Goal: Information Seeking & Learning: Learn about a topic

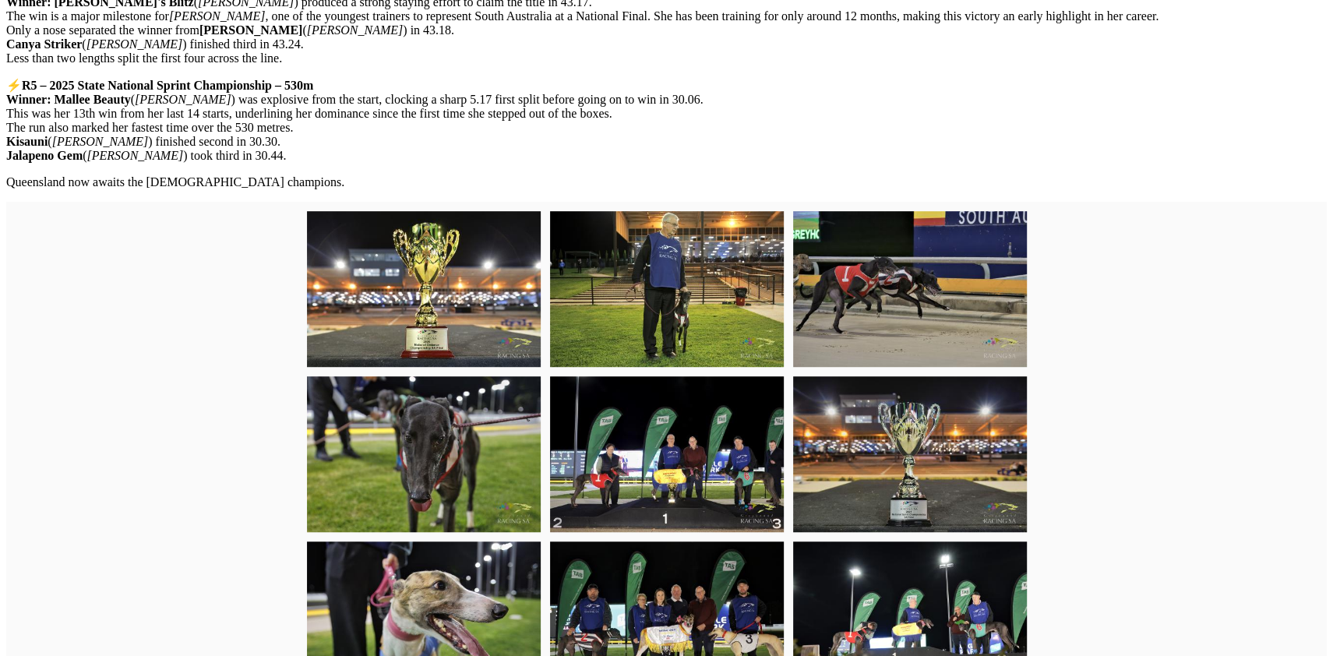
scroll to position [710, 0]
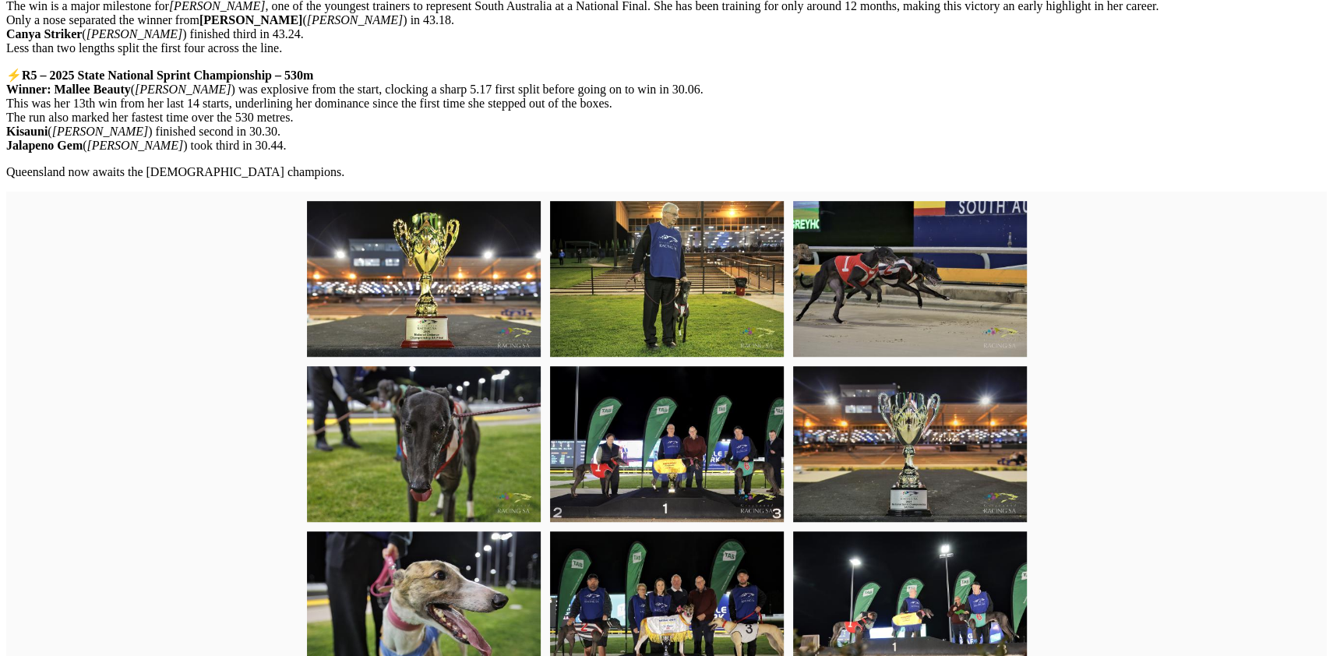
click at [1093, 404] on div at bounding box center [666, 527] width 1321 height 670
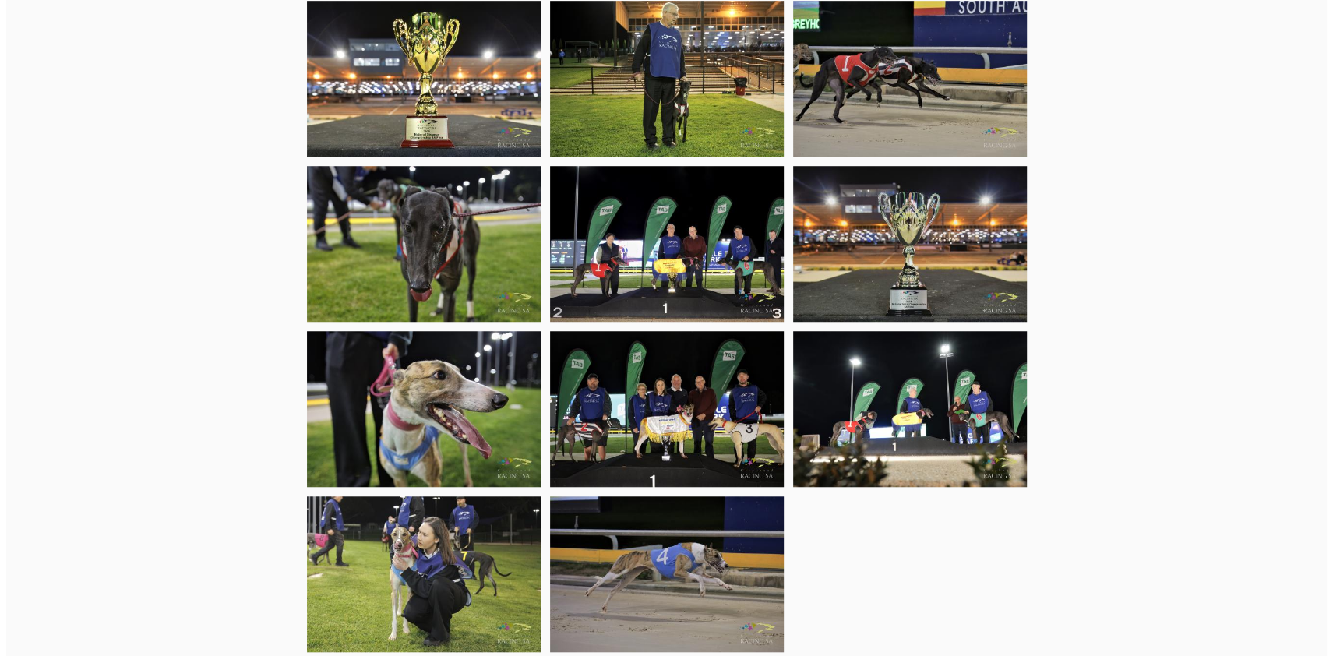
scroll to position [919, 0]
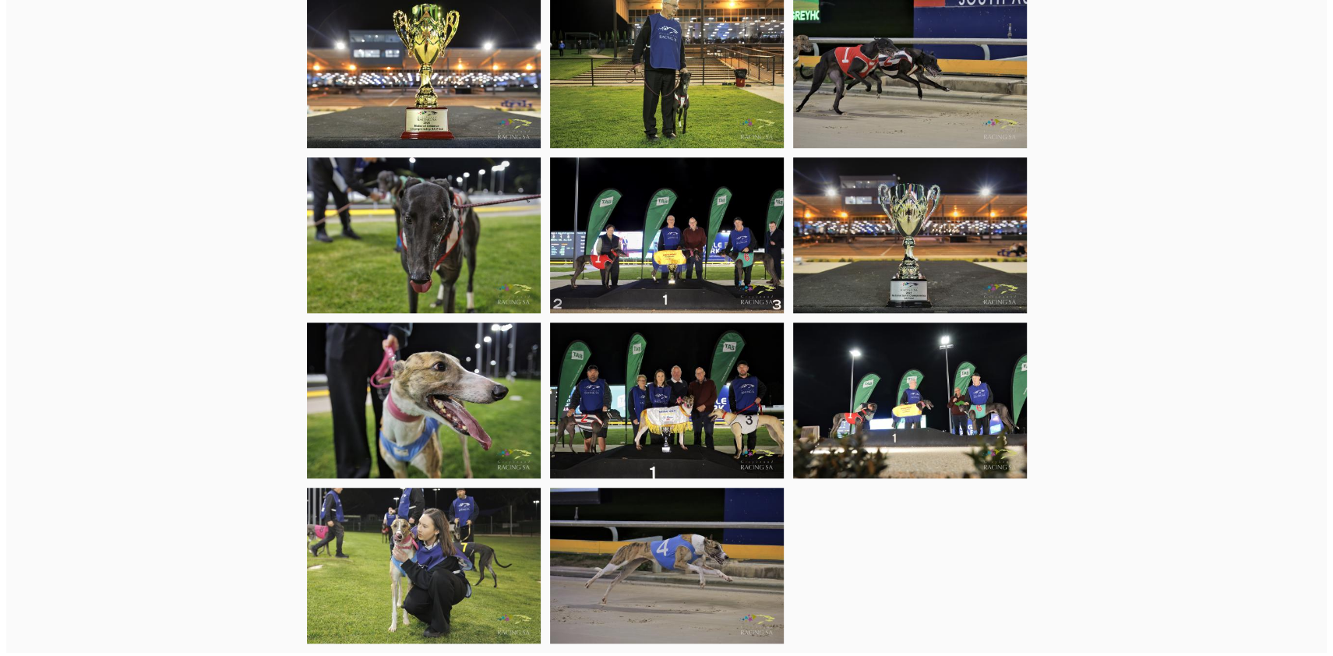
click at [611, 238] on img at bounding box center [667, 235] width 234 height 156
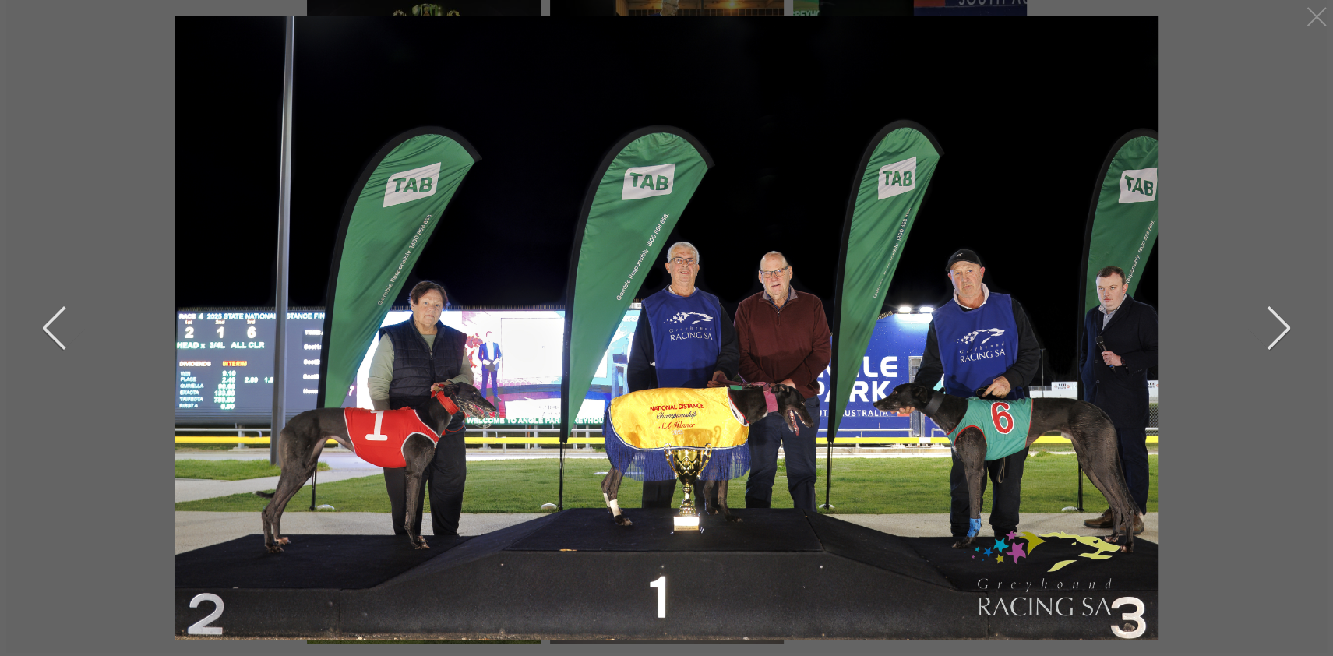
click at [1282, 326] on button "next" at bounding box center [1266, 328] width 47 height 78
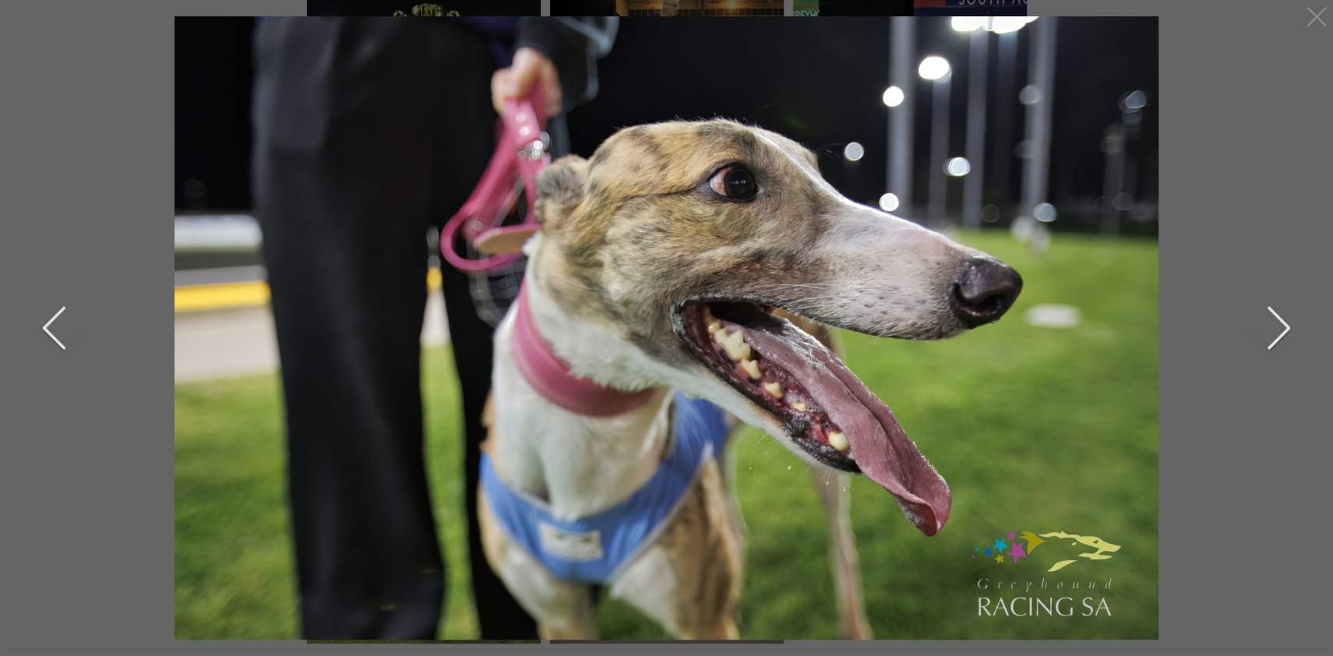
click at [1282, 326] on button "next" at bounding box center [1266, 328] width 47 height 78
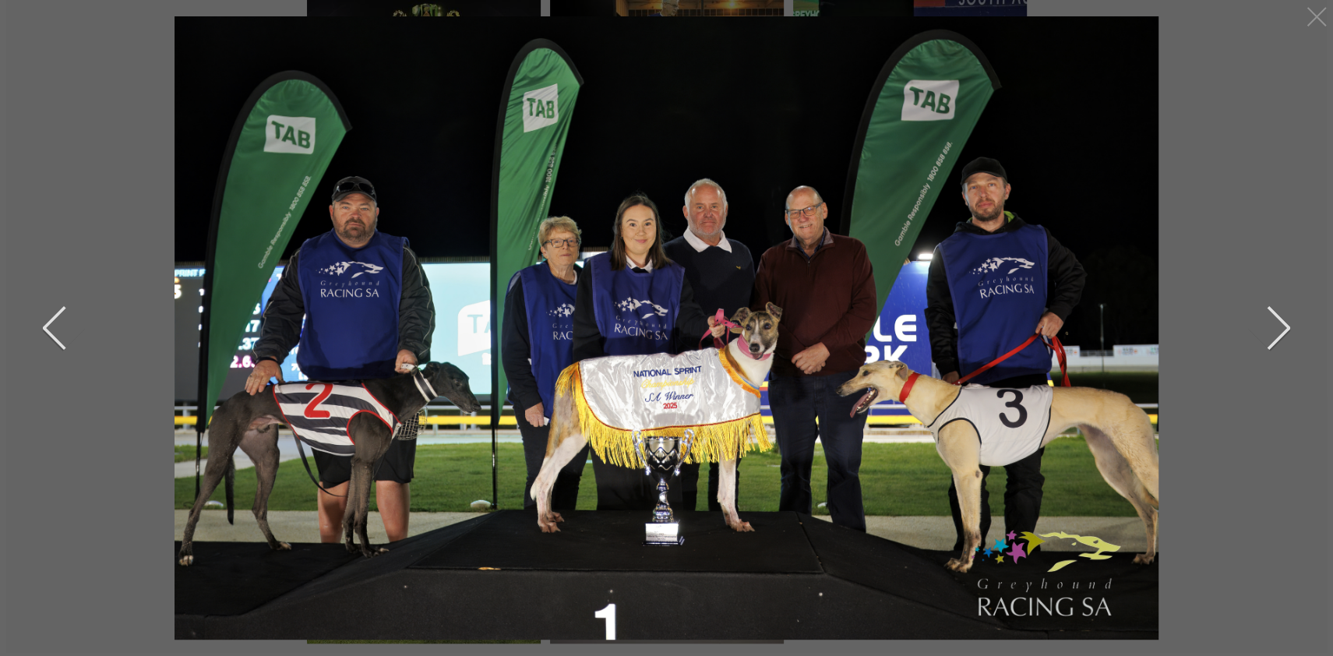
click at [1280, 323] on button "next" at bounding box center [1266, 328] width 47 height 78
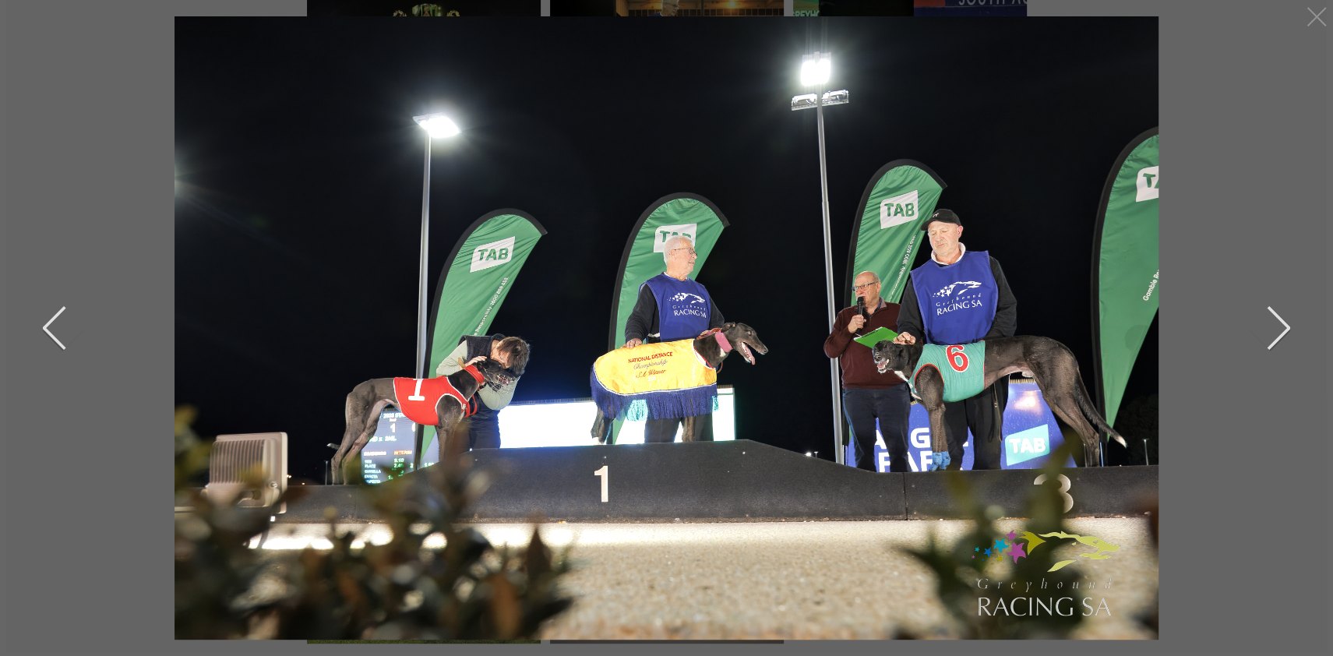
click at [1279, 323] on button "next" at bounding box center [1266, 328] width 47 height 78
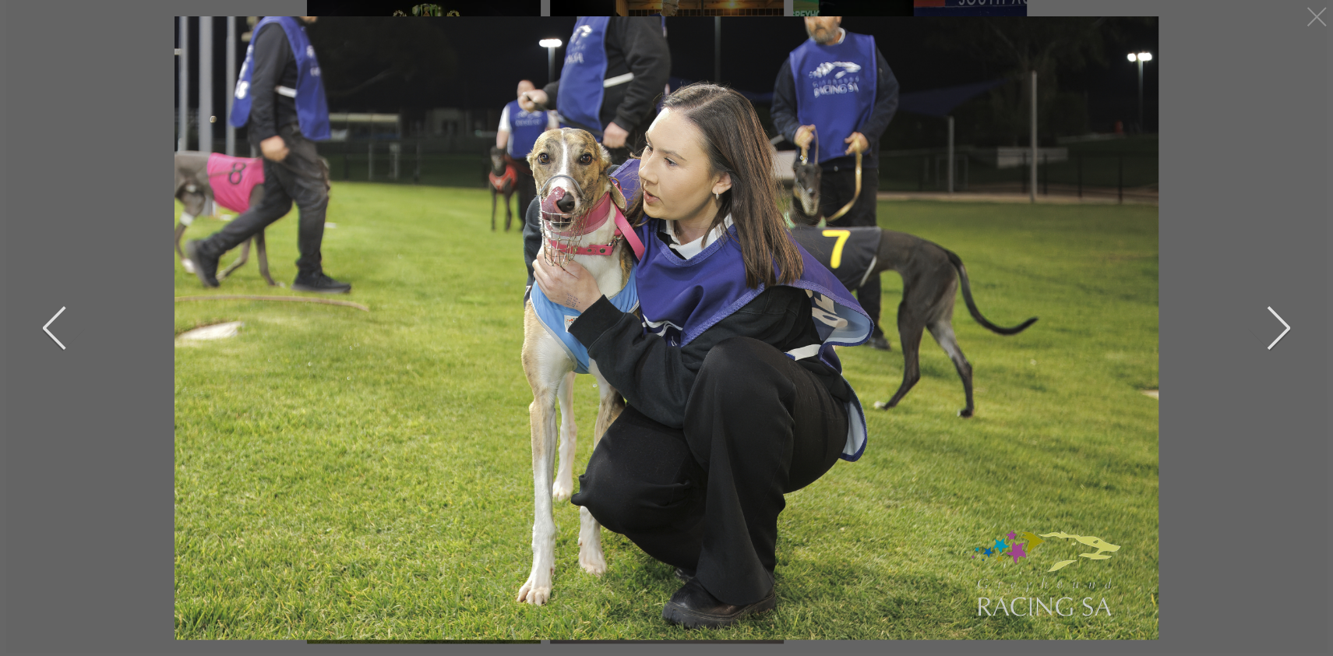
click at [1279, 323] on button "next" at bounding box center [1266, 328] width 47 height 78
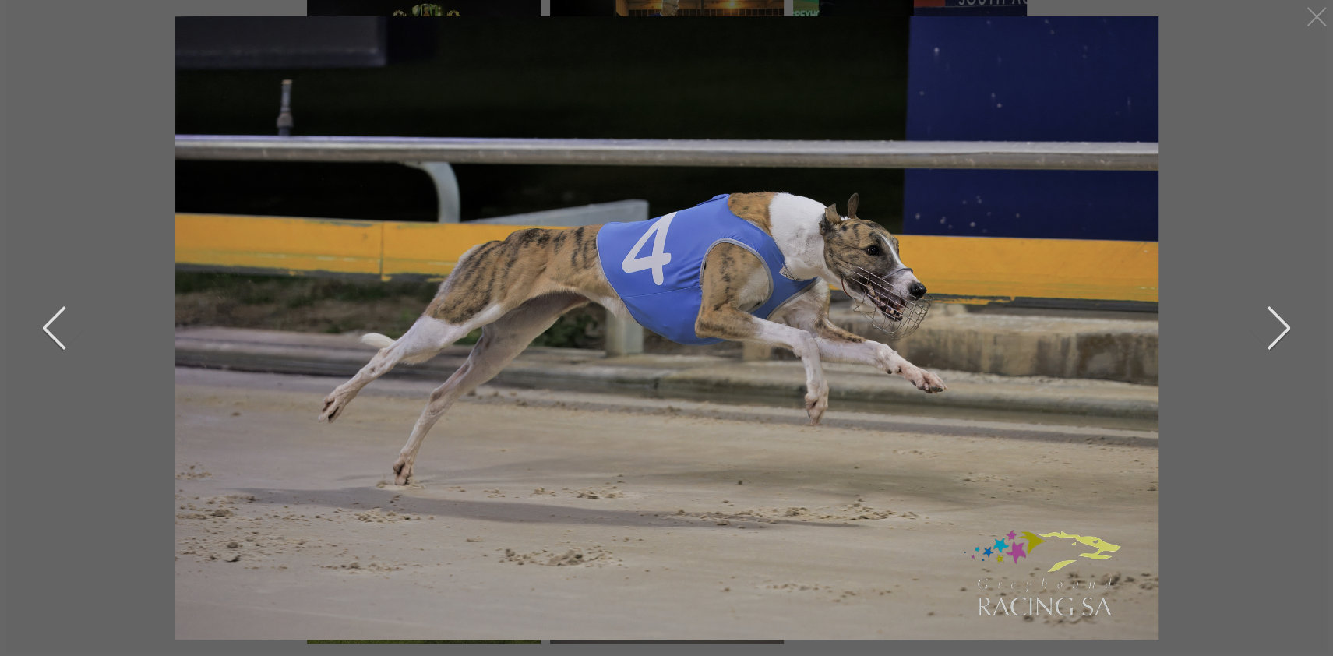
click at [1279, 323] on button "next" at bounding box center [1266, 328] width 47 height 78
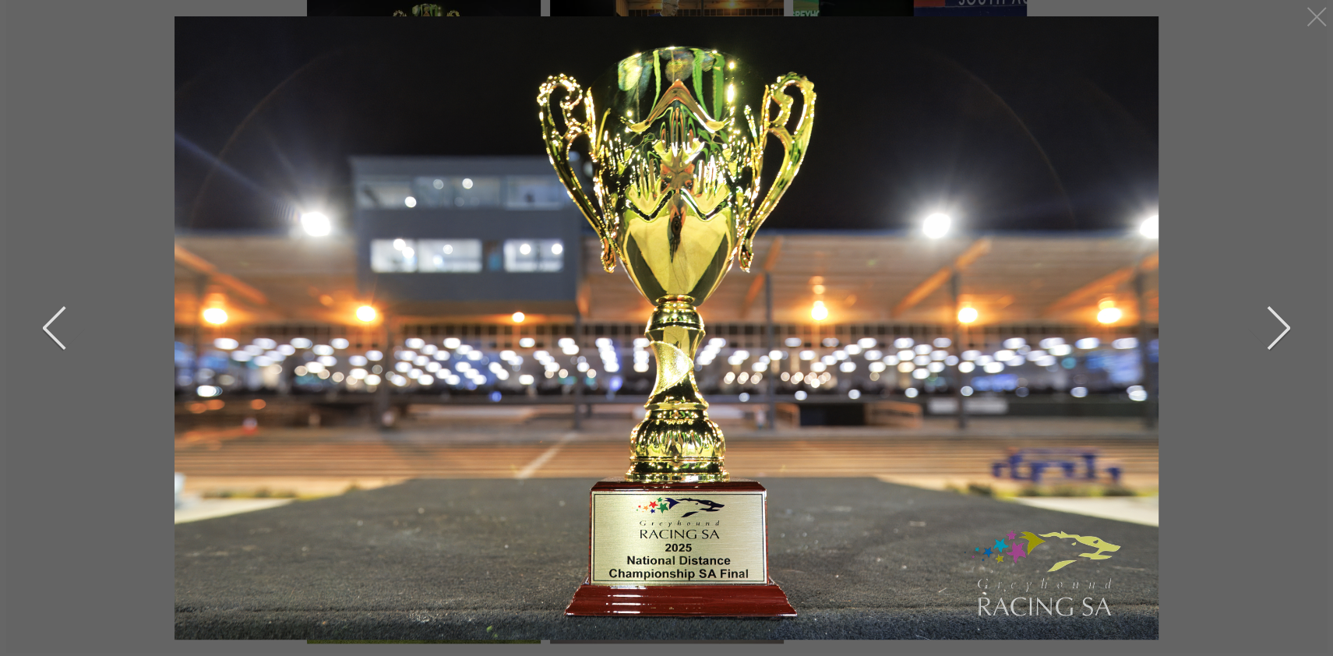
click at [1282, 323] on button "next" at bounding box center [1266, 328] width 47 height 78
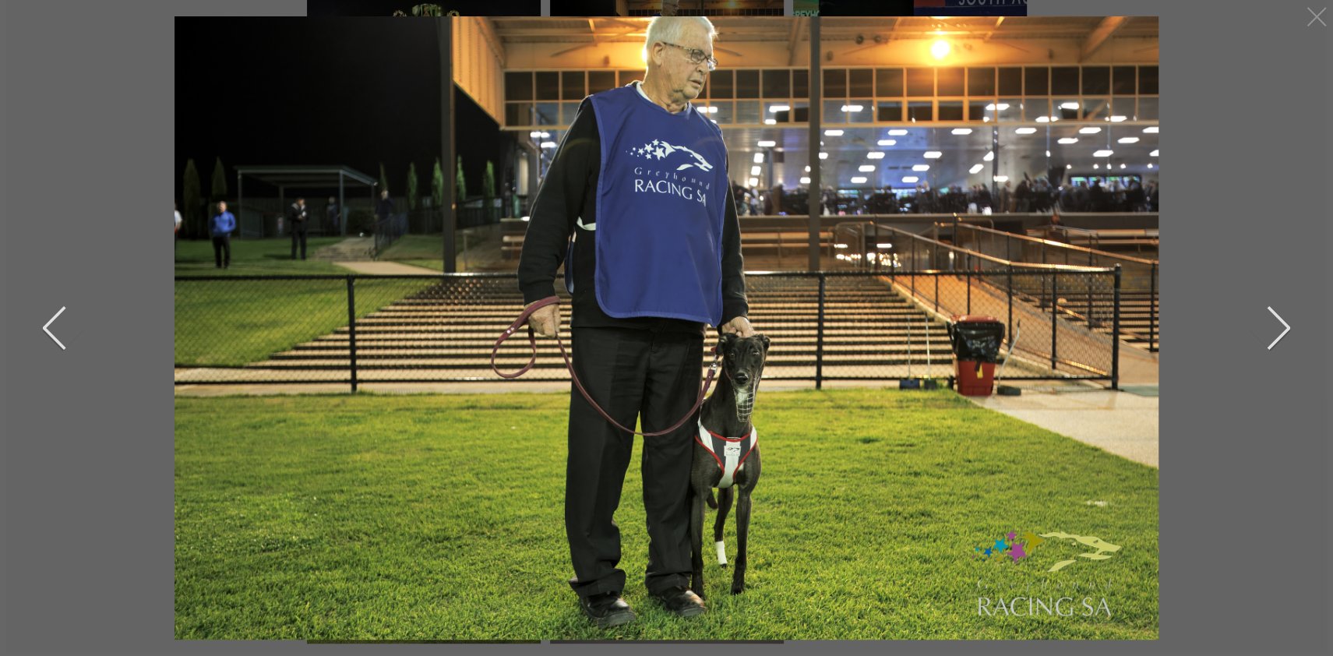
click at [1282, 323] on button "next" at bounding box center [1266, 328] width 47 height 78
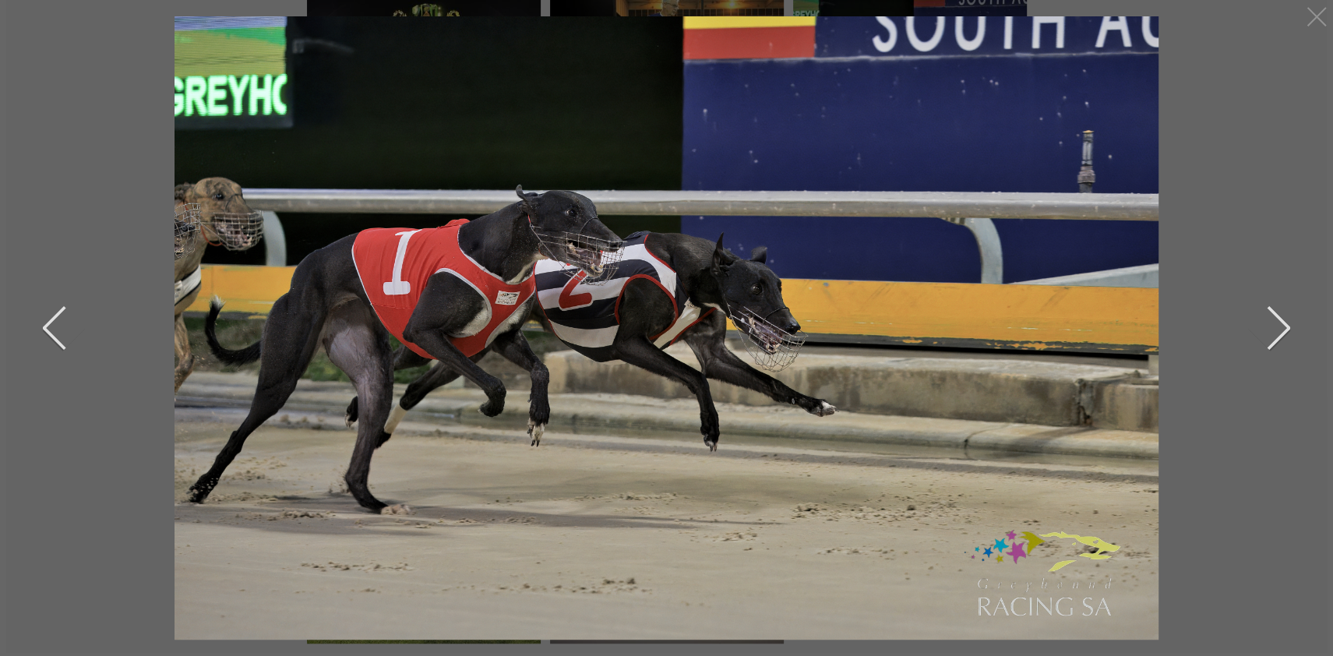
click at [1282, 323] on button "next" at bounding box center [1266, 328] width 47 height 78
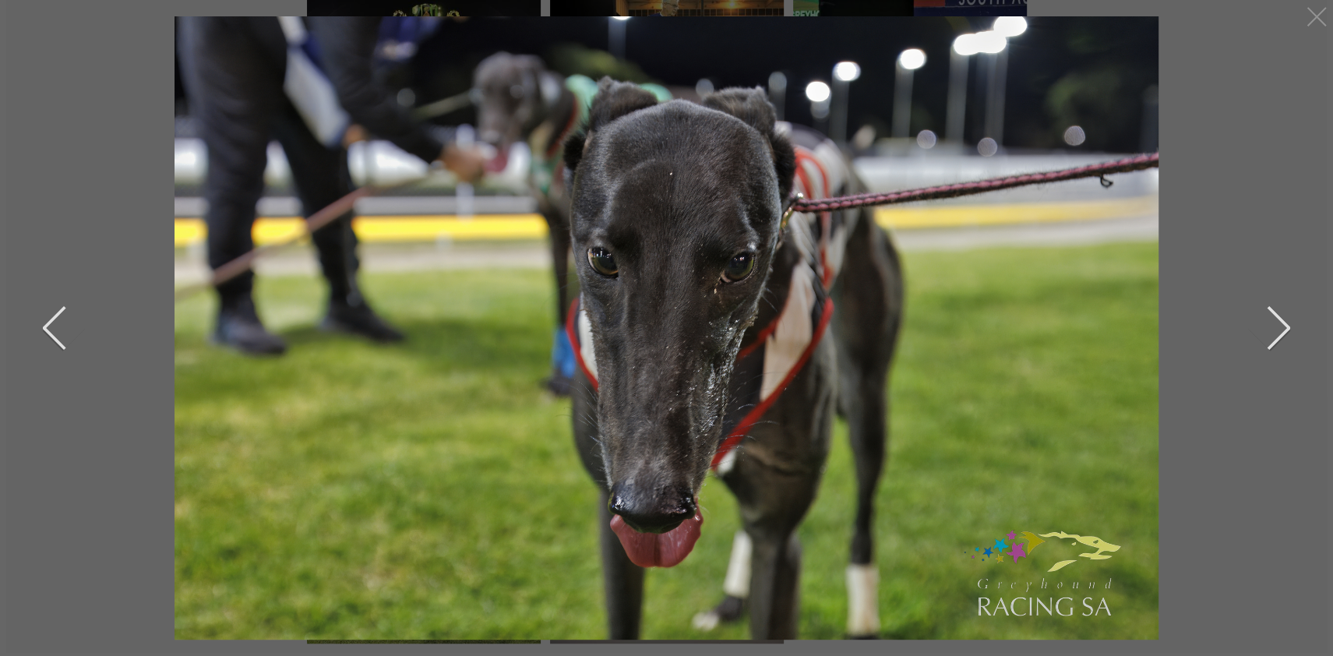
click at [1282, 323] on button "next" at bounding box center [1266, 328] width 47 height 78
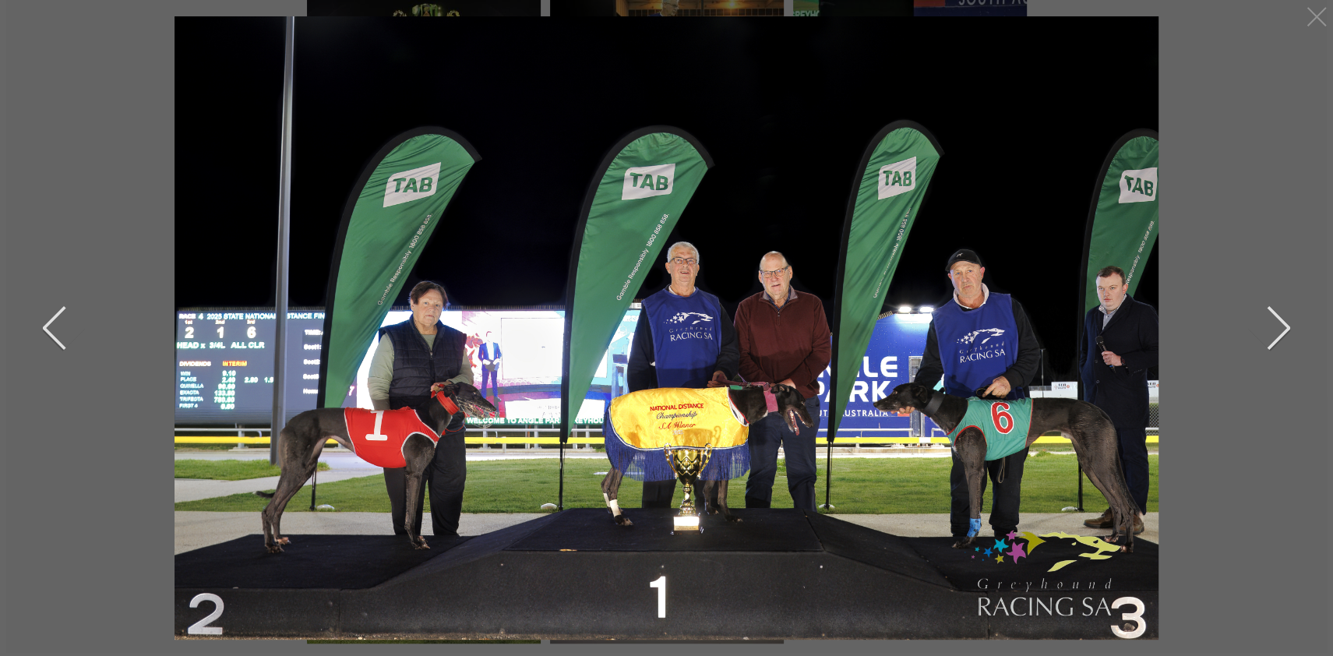
click at [1282, 323] on button "next" at bounding box center [1266, 328] width 47 height 78
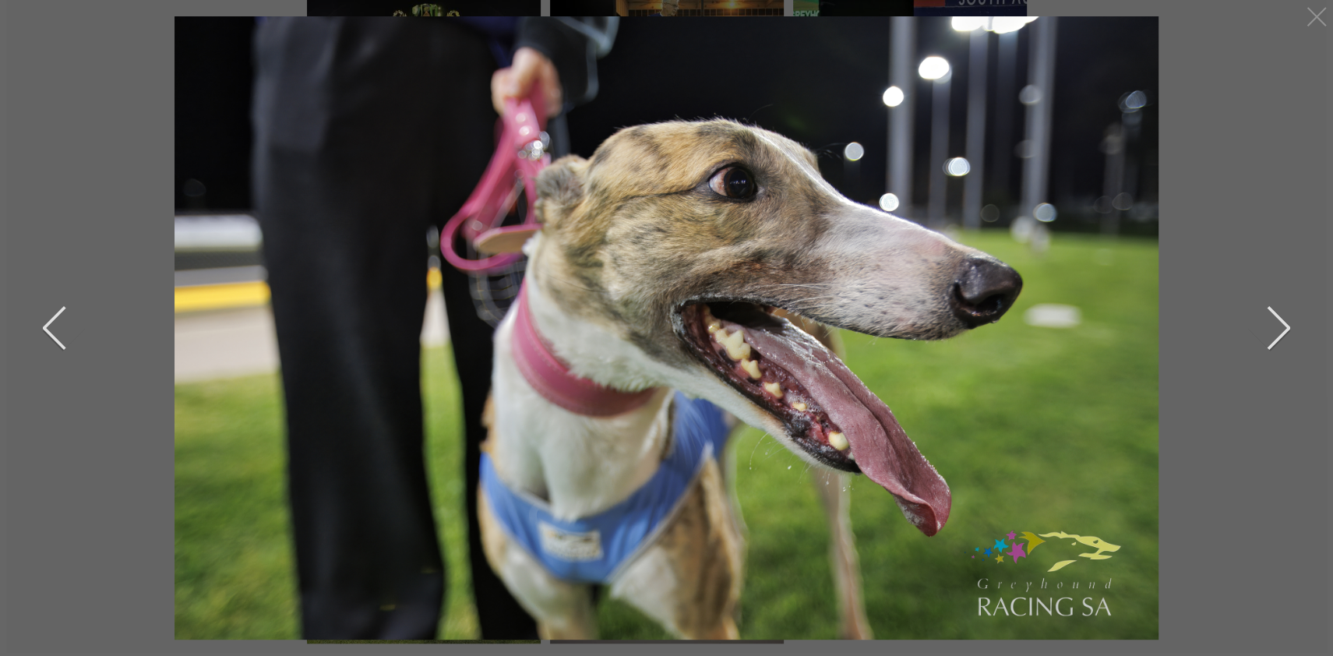
click at [1282, 323] on button "next" at bounding box center [1266, 328] width 47 height 78
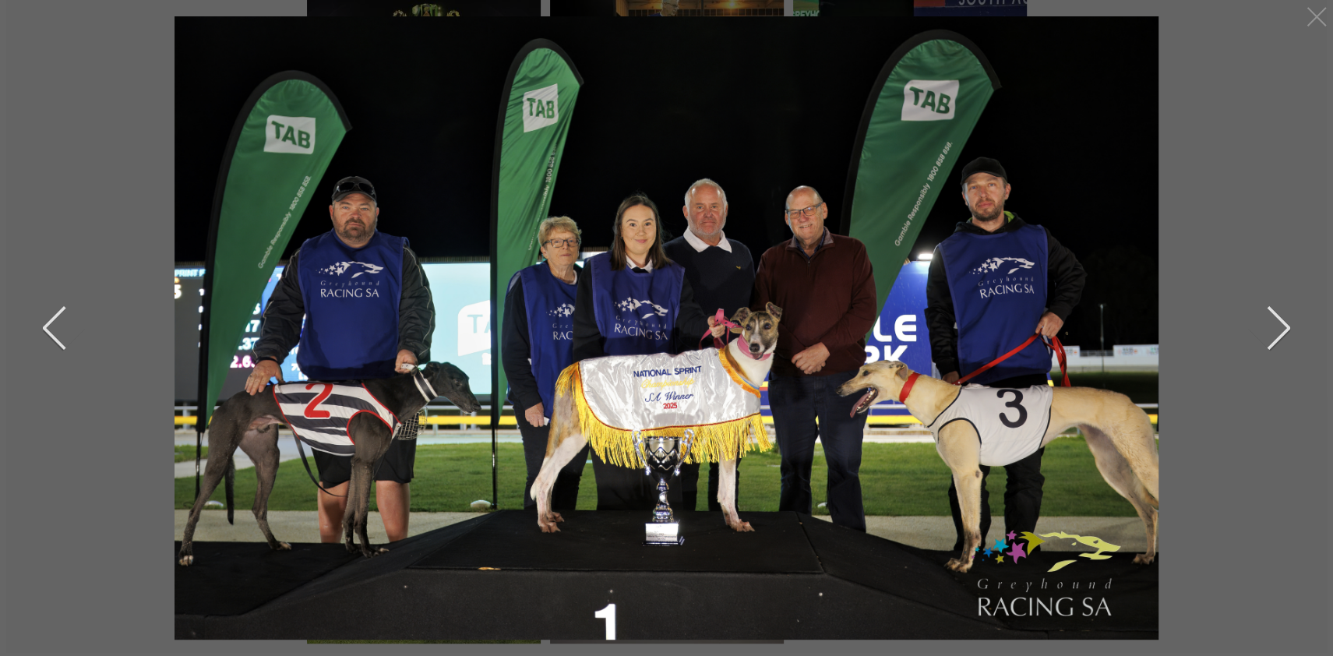
click at [1282, 323] on button "next" at bounding box center [1266, 328] width 47 height 78
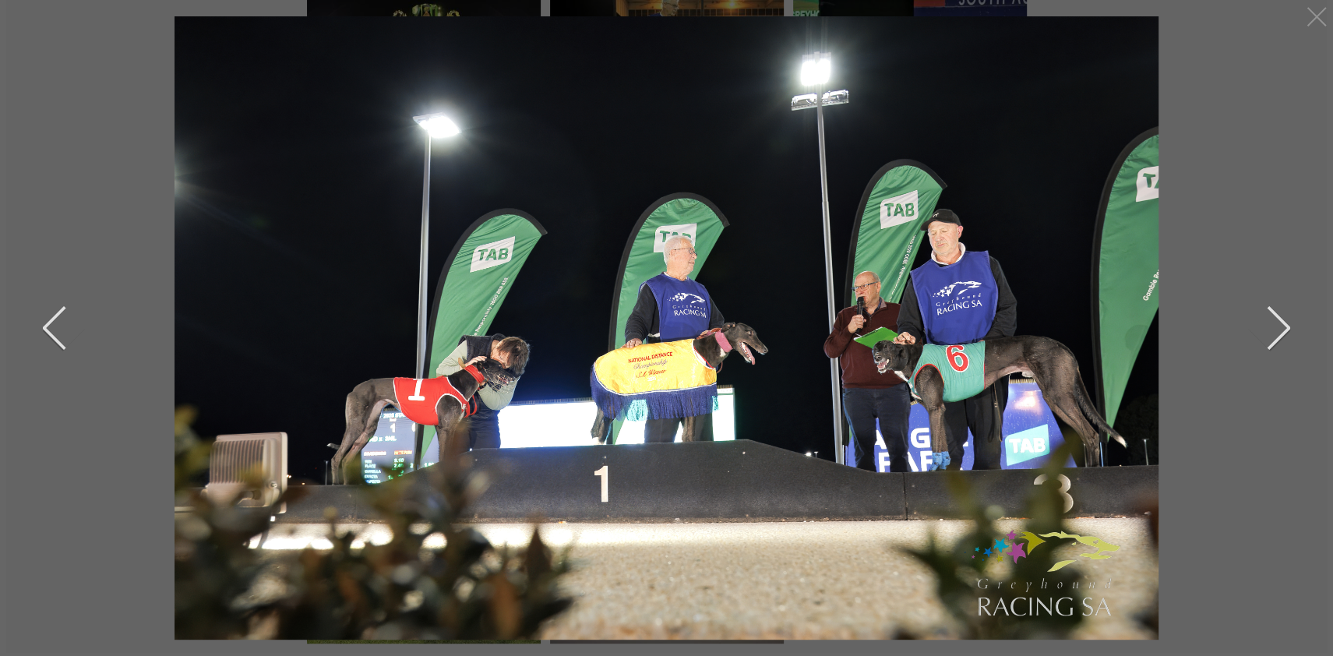
click at [1282, 323] on button "next" at bounding box center [1266, 328] width 47 height 78
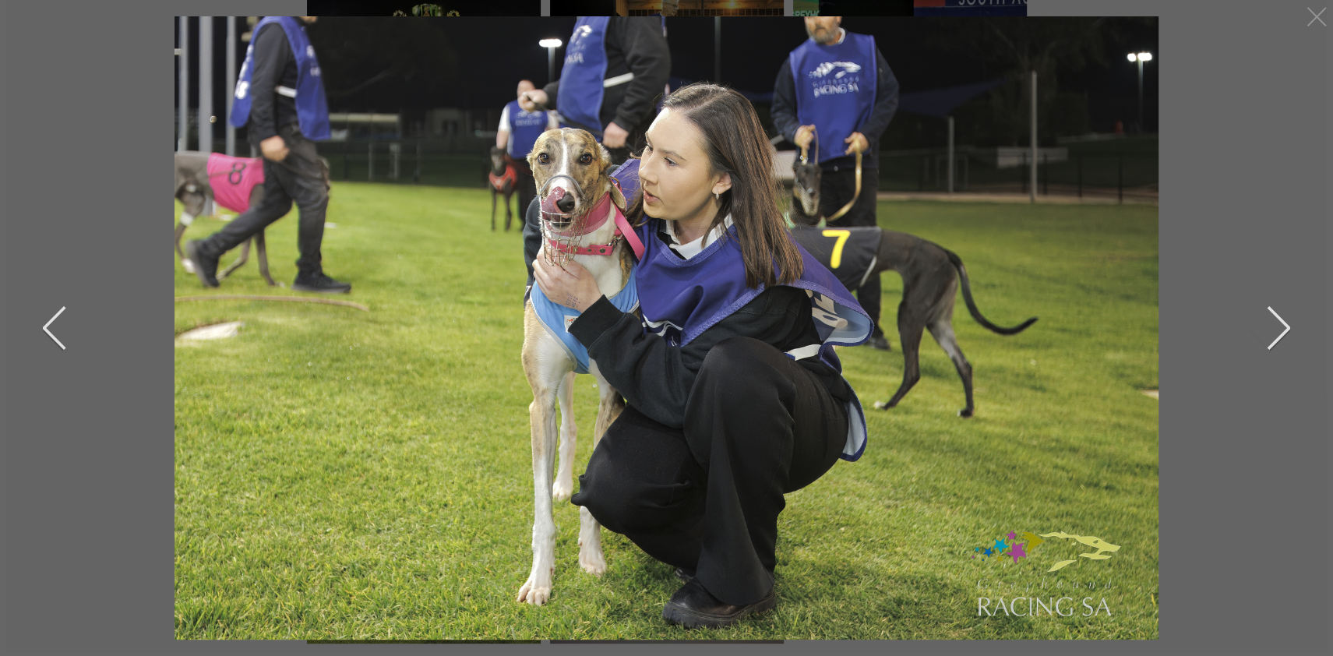
click at [1282, 323] on button "next" at bounding box center [1266, 328] width 47 height 78
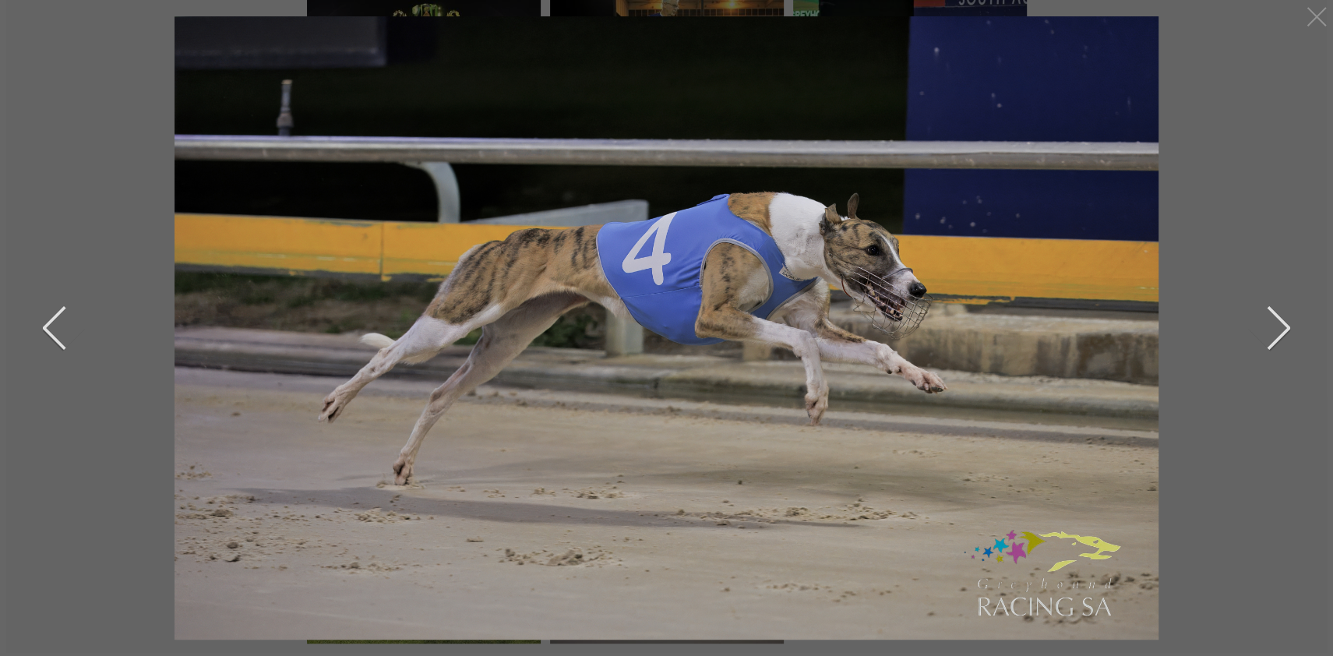
click at [1282, 323] on button "next" at bounding box center [1266, 328] width 47 height 78
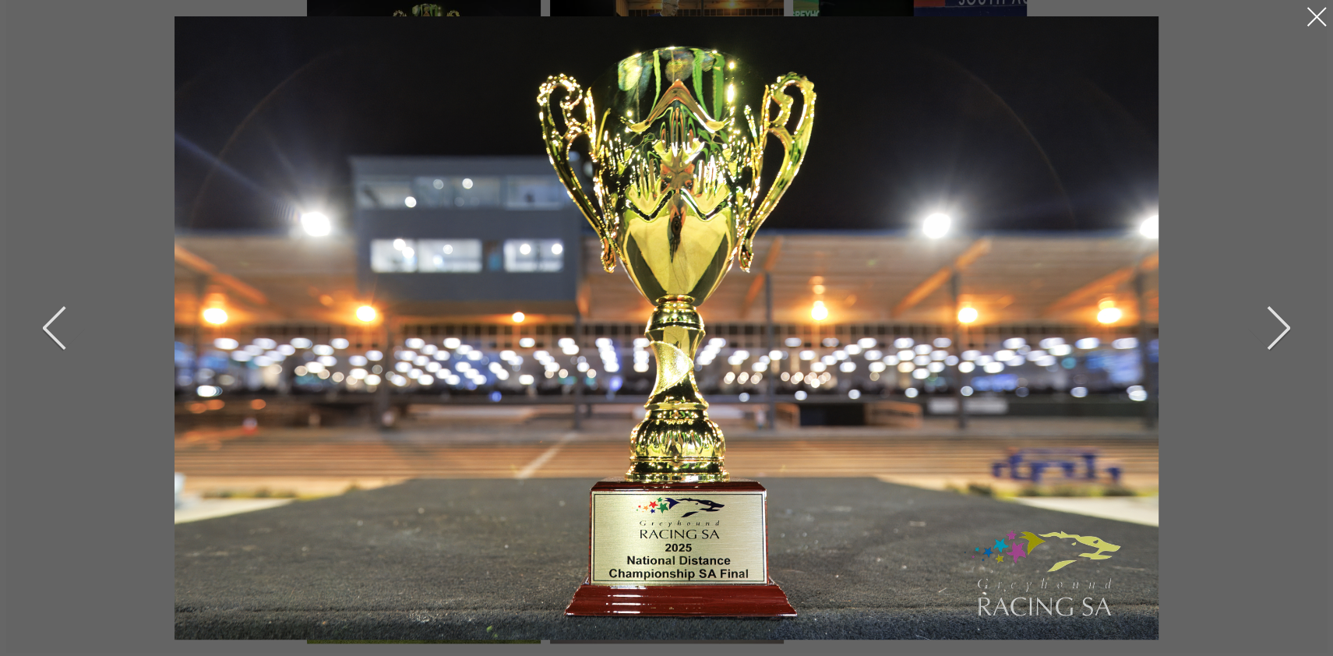
click at [1314, 15] on div at bounding box center [1316, 16] width 25 height 25
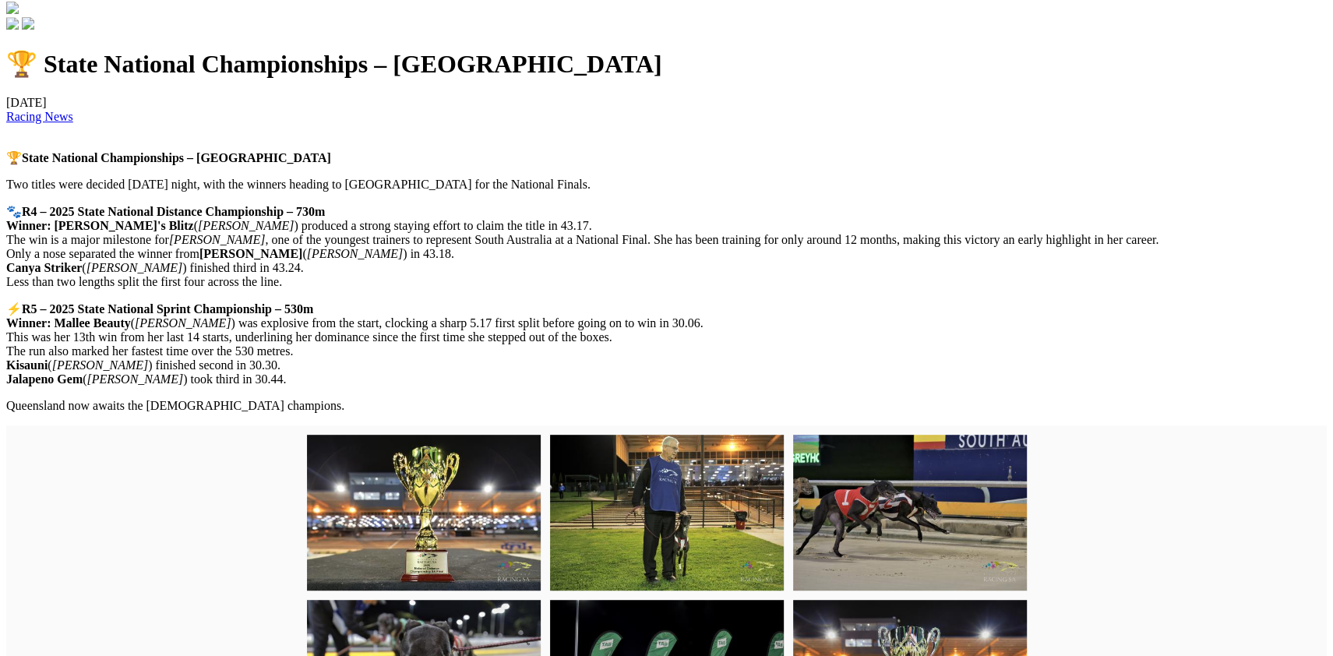
scroll to position [459, 0]
